Goal: Find specific page/section: Find specific page/section

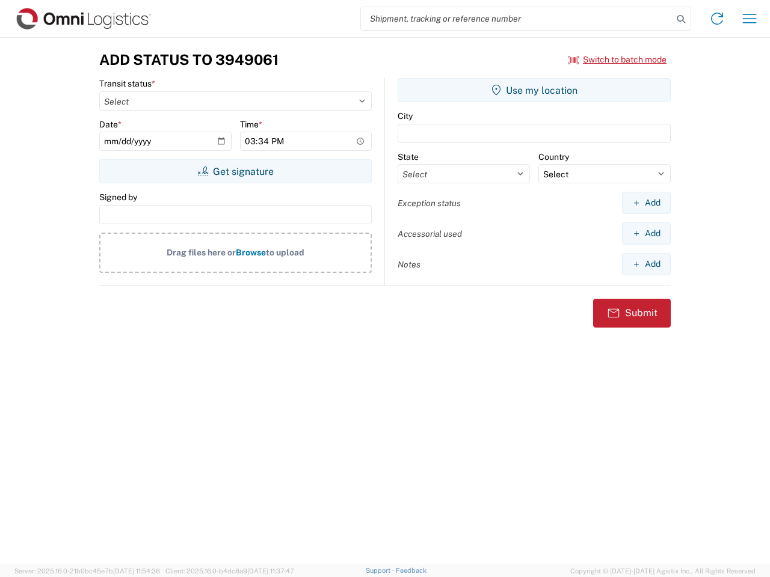
click at [516, 19] on input "search" at bounding box center [516, 18] width 311 height 23
click at [681, 19] on icon at bounding box center [680, 19] width 17 height 17
click at [717, 19] on icon at bounding box center [716, 18] width 19 height 19
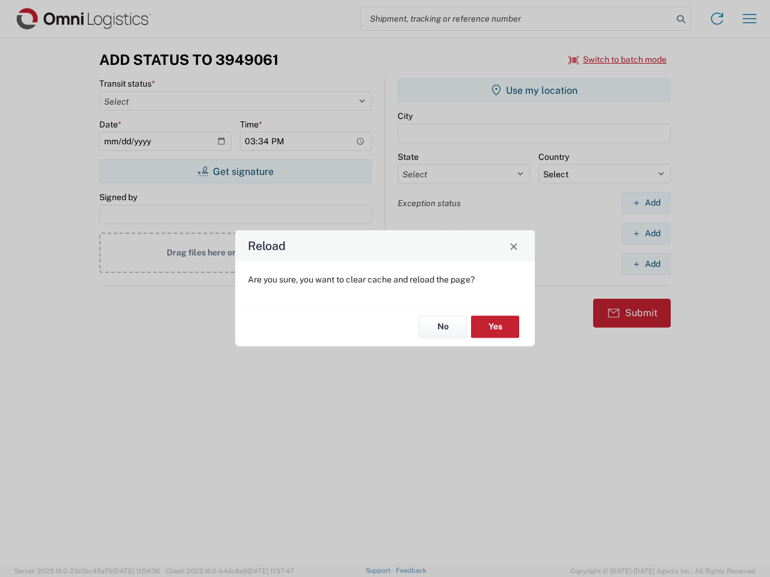
click at [749, 19] on div "Reload Are you sure, you want to clear cache and reload the page? No Yes" at bounding box center [385, 288] width 770 height 577
click at [617, 60] on div "Reload Are you sure, you want to clear cache and reload the page? No Yes" at bounding box center [385, 288] width 770 height 577
click at [235, 171] on div "Reload Are you sure, you want to clear cache and reload the page? No Yes" at bounding box center [385, 288] width 770 height 577
click at [534, 90] on div "Reload Are you sure, you want to clear cache and reload the page? No Yes" at bounding box center [385, 288] width 770 height 577
click at [646, 203] on div "Reload Are you sure, you want to clear cache and reload the page? No Yes" at bounding box center [385, 288] width 770 height 577
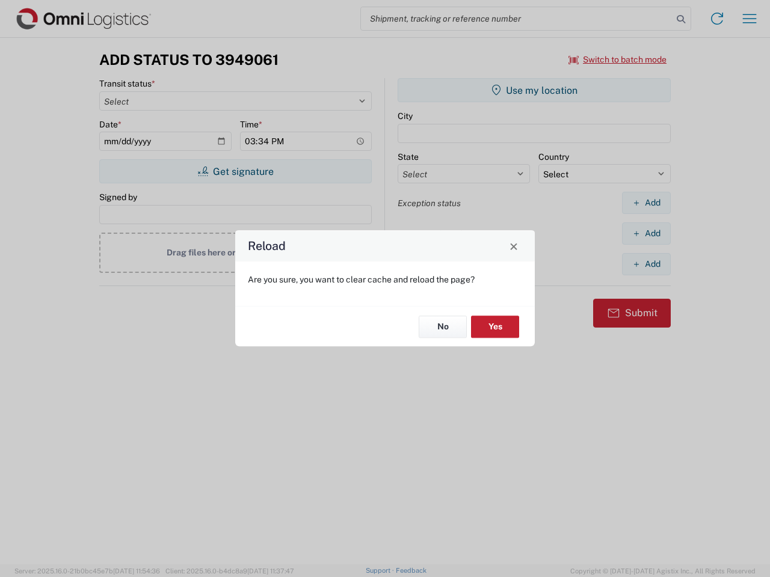
click at [646, 233] on div "Reload Are you sure, you want to clear cache and reload the page? No Yes" at bounding box center [385, 288] width 770 height 577
click at [646, 264] on div "Reload Are you sure, you want to clear cache and reload the page? No Yes" at bounding box center [385, 288] width 770 height 577
